Goal: Information Seeking & Learning: Learn about a topic

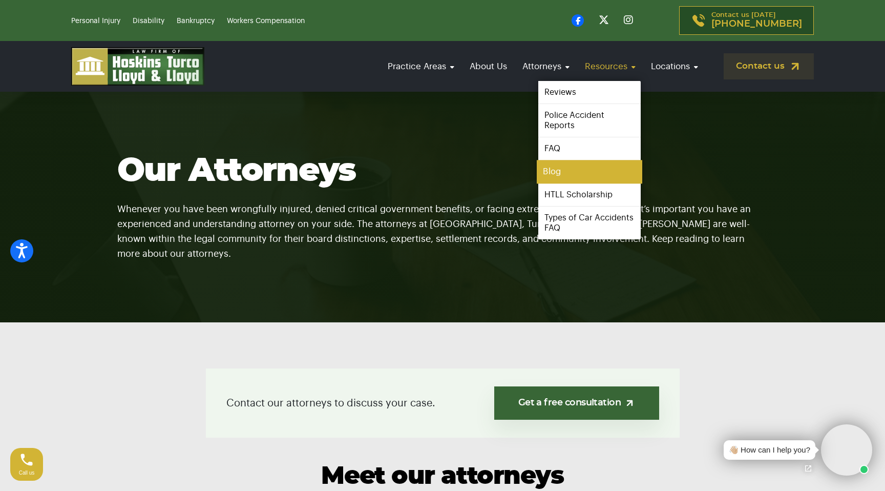
click at [568, 170] on link "Blog" at bounding box center [590, 171] width 106 height 23
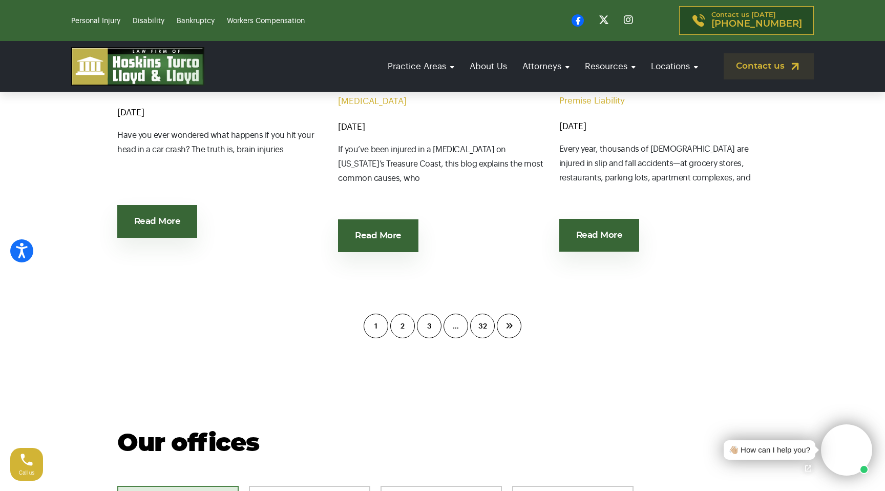
scroll to position [1484, 0]
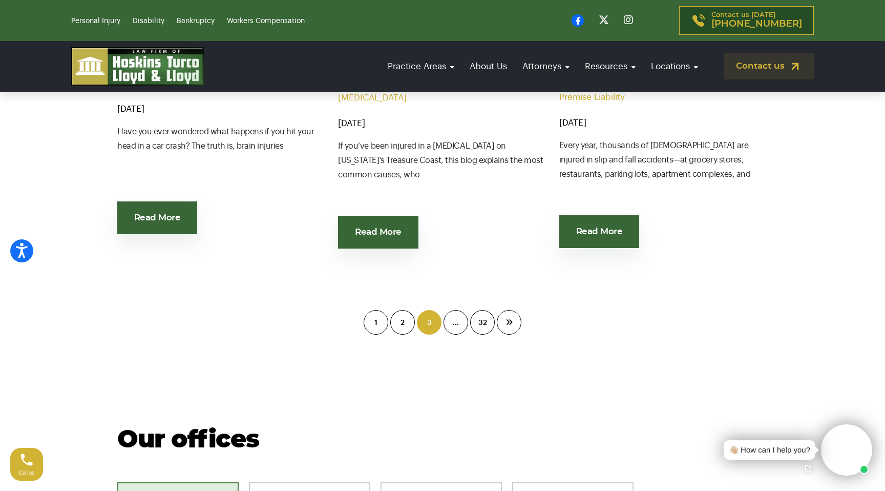
click at [428, 324] on link "3" at bounding box center [429, 322] width 25 height 25
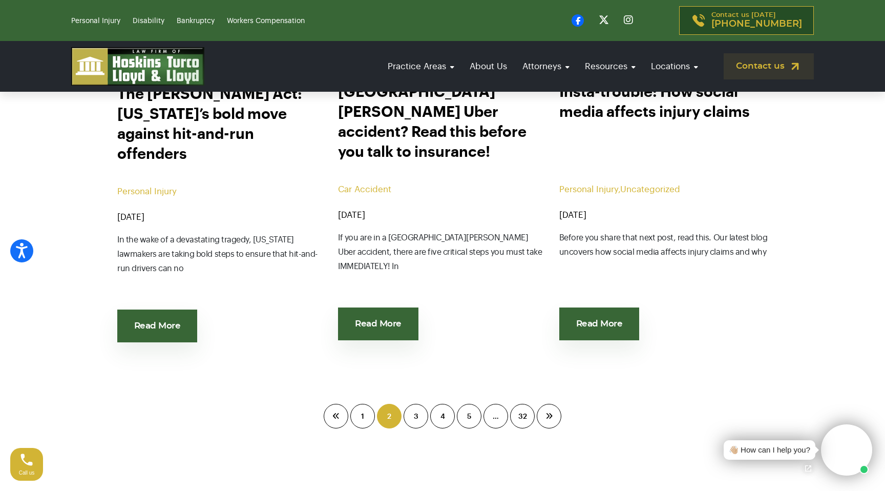
scroll to position [1410, 0]
click at [391, 403] on link "2" at bounding box center [389, 415] width 25 height 25
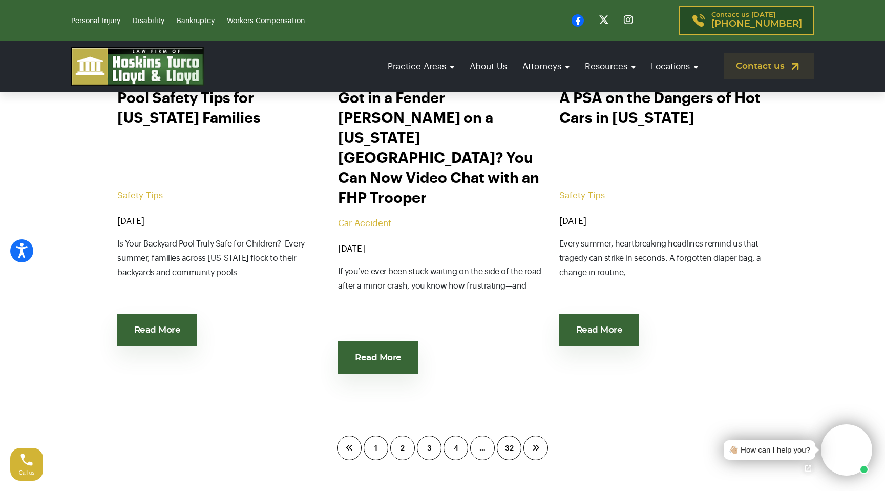
scroll to position [1427, 0]
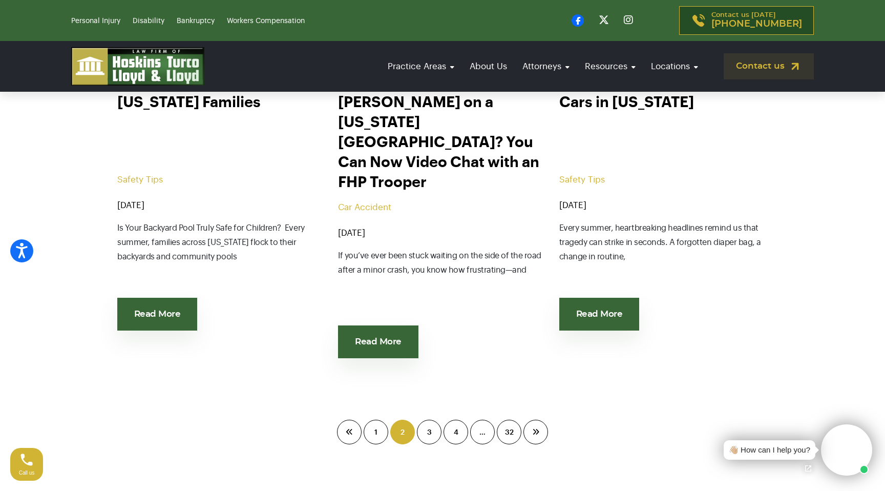
click at [403, 420] on span "2" at bounding box center [402, 432] width 25 height 25
click at [352, 428] on icon "Posts pagination" at bounding box center [349, 431] width 7 height 7
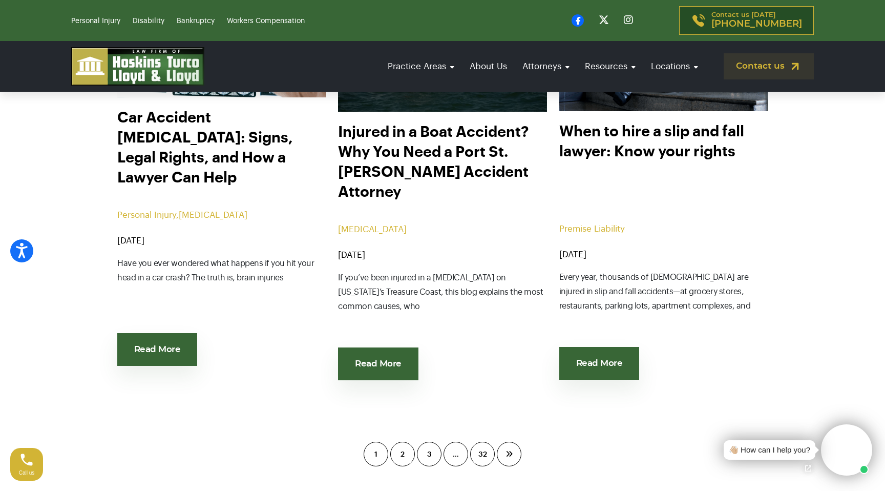
scroll to position [1366, 0]
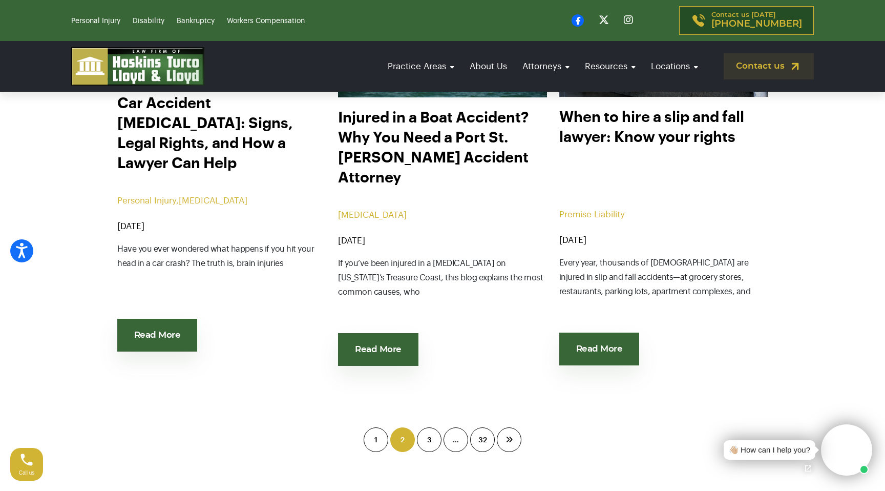
click at [408, 441] on link "2" at bounding box center [402, 439] width 25 height 25
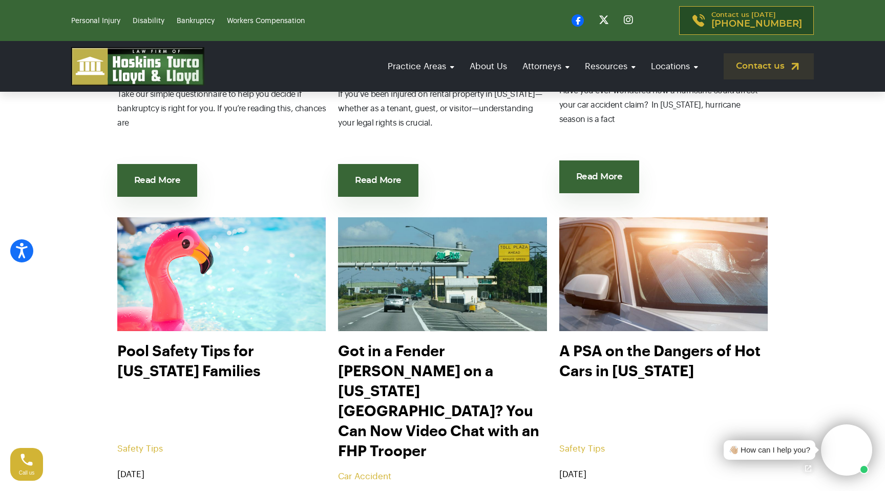
scroll to position [1161, 0]
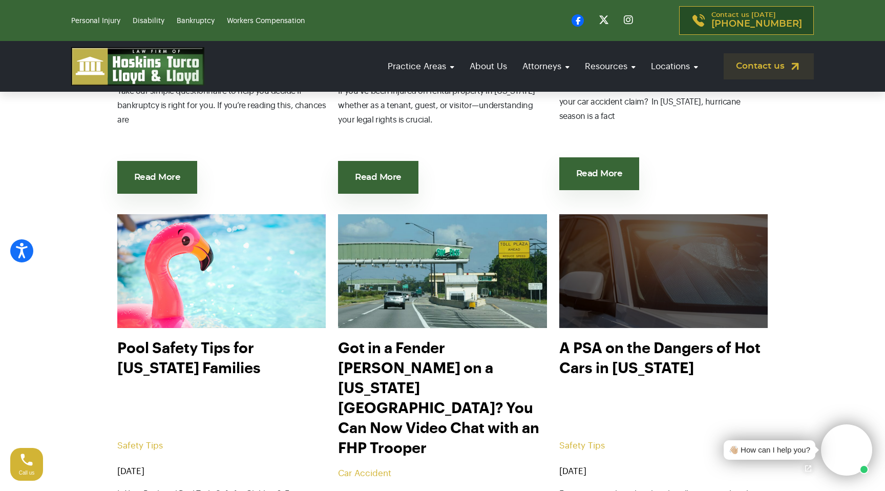
click at [647, 264] on img at bounding box center [664, 271] width 230 height 126
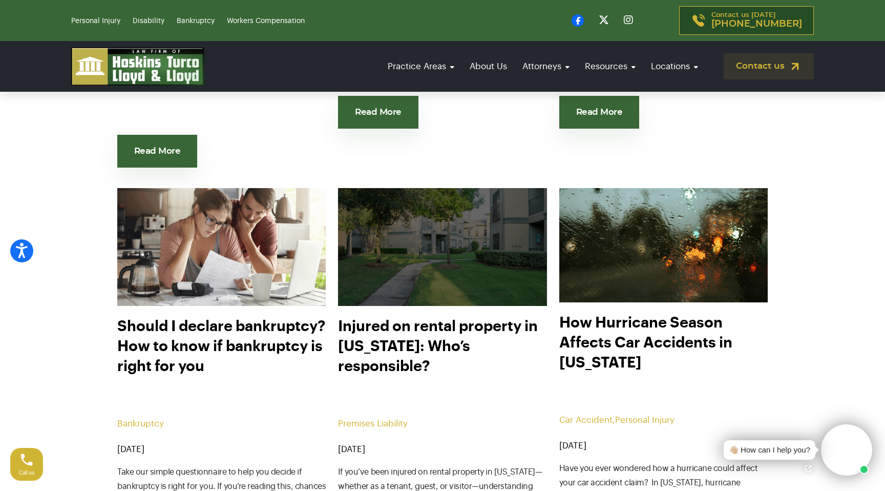
scroll to position [778, 0]
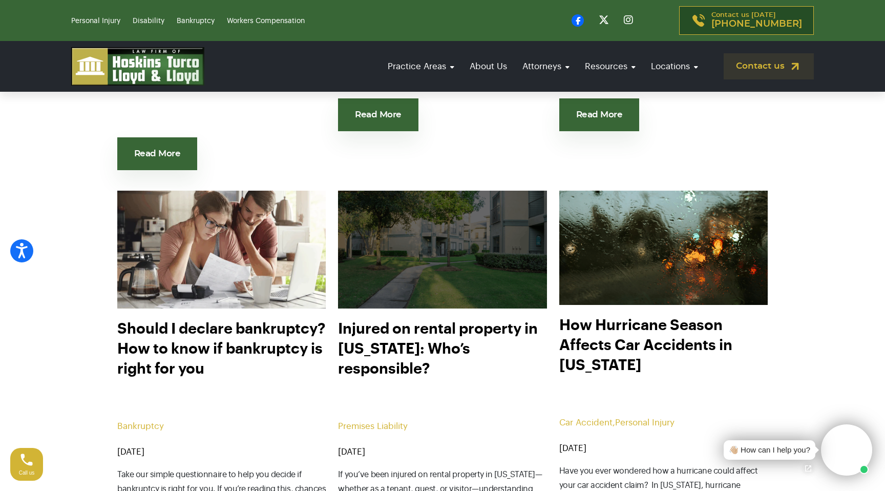
click at [441, 240] on img at bounding box center [443, 249] width 230 height 129
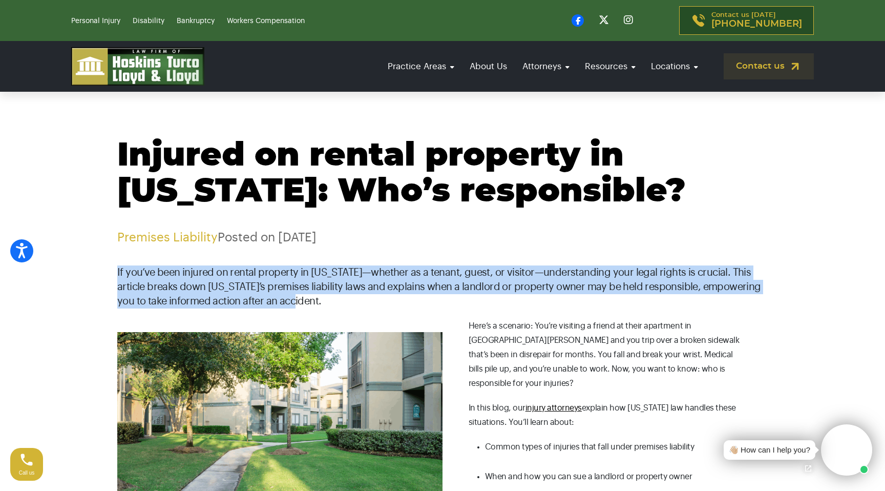
drag, startPoint x: 115, startPoint y: 273, endPoint x: 420, endPoint y: 295, distance: 306.2
copy p "If you’ve been injured on rental property in [US_STATE]—whether as a tenant, gu…"
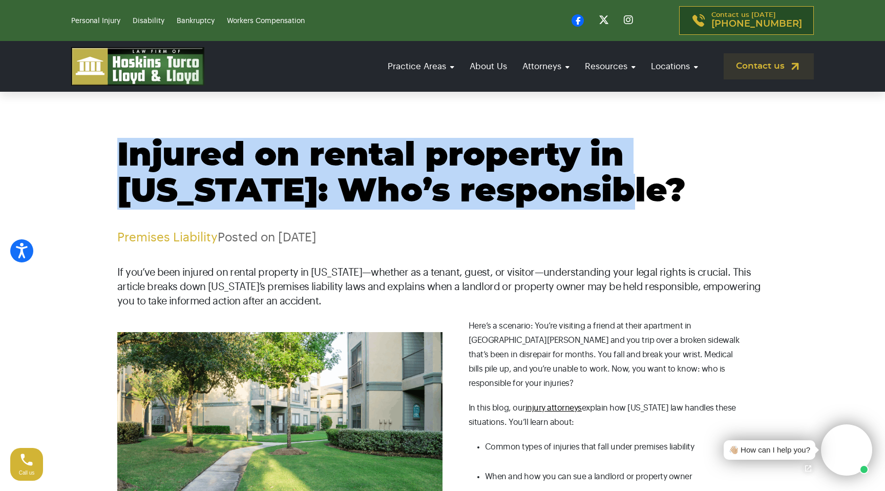
drag, startPoint x: 612, startPoint y: 193, endPoint x: 118, endPoint y: 153, distance: 495.6
click at [118, 153] on h1 "Injured on rental property in [US_STATE]: Who’s responsible?" at bounding box center [442, 174] width 651 height 72
copy h1 "Injured on rental property in [US_STATE]: Who’s responsible?"
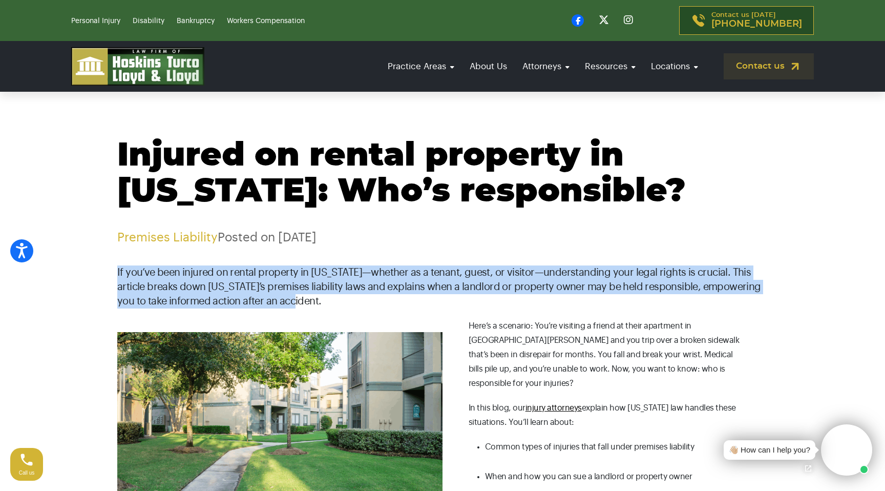
drag, startPoint x: 286, startPoint y: 304, endPoint x: 105, endPoint y: 266, distance: 185.2
copy p "If you’ve been injured on rental property in [US_STATE]—whether as a tenant, gu…"
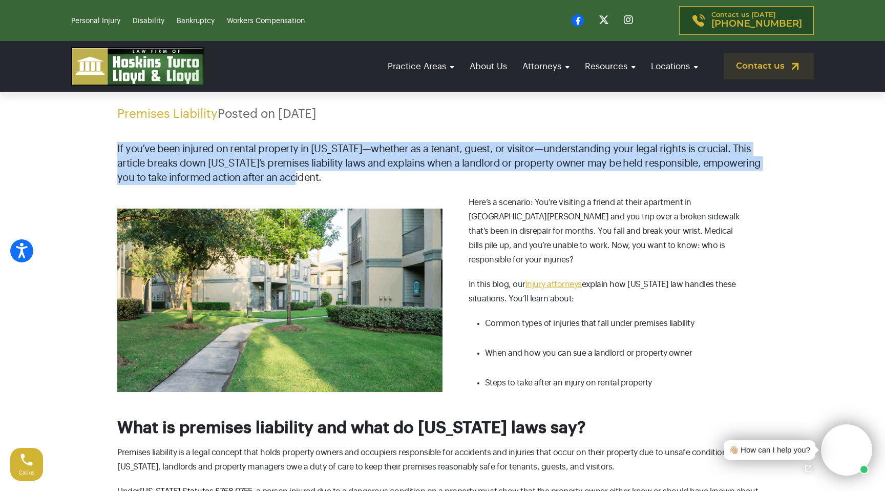
scroll to position [130, 0]
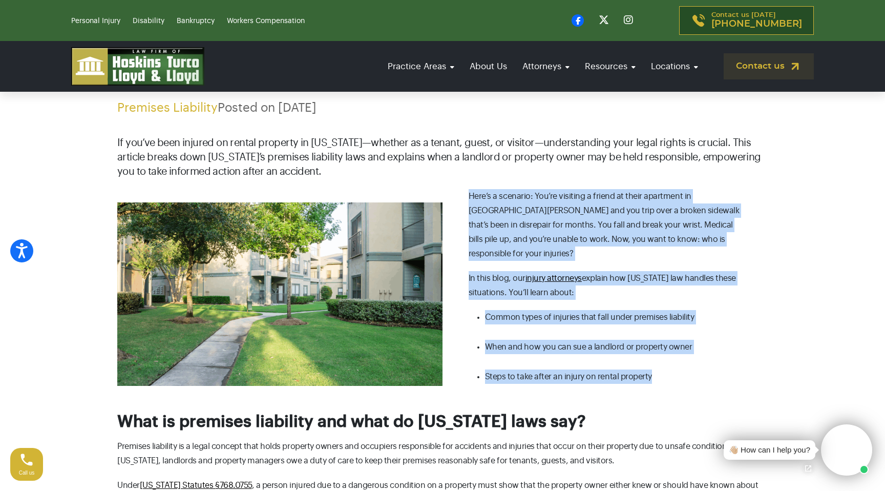
drag, startPoint x: 469, startPoint y: 198, endPoint x: 674, endPoint y: 362, distance: 262.0
click at [679, 364] on div "Here’s a scenario: You’re visiting a friend at their apartment in [GEOGRAPHIC_D…" at bounding box center [605, 294] width 325 height 210
copy div "Here’s a scenario: You’re visiting a friend at their apartment in [GEOGRAPHIC_D…"
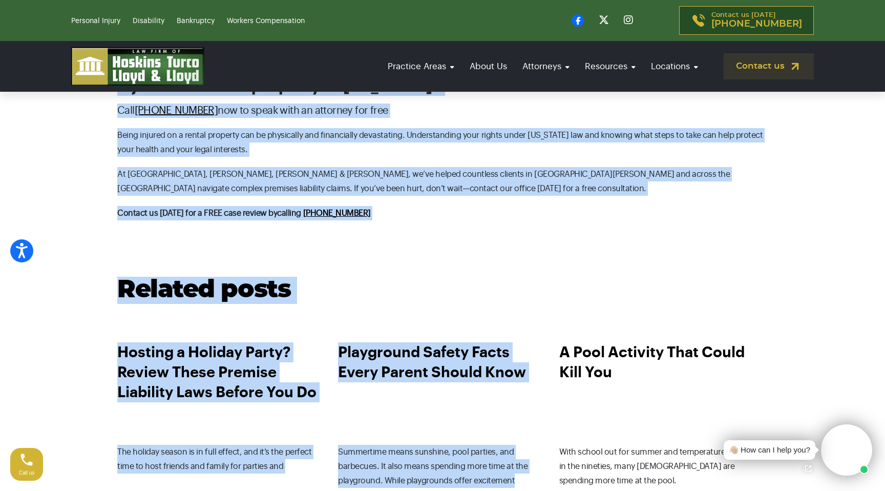
scroll to position [1493, 0]
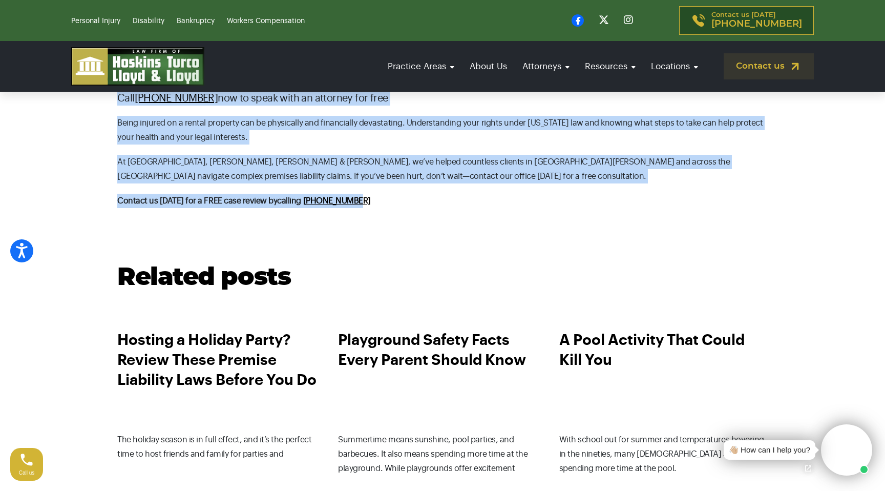
drag, startPoint x: 118, startPoint y: 206, endPoint x: 368, endPoint y: 185, distance: 250.9
copy div "Lore ip dolorsit ametconse adi elit se Doeiusm temp inc? Utlabore etdolorem al …"
